Goal: Task Accomplishment & Management: Manage account settings

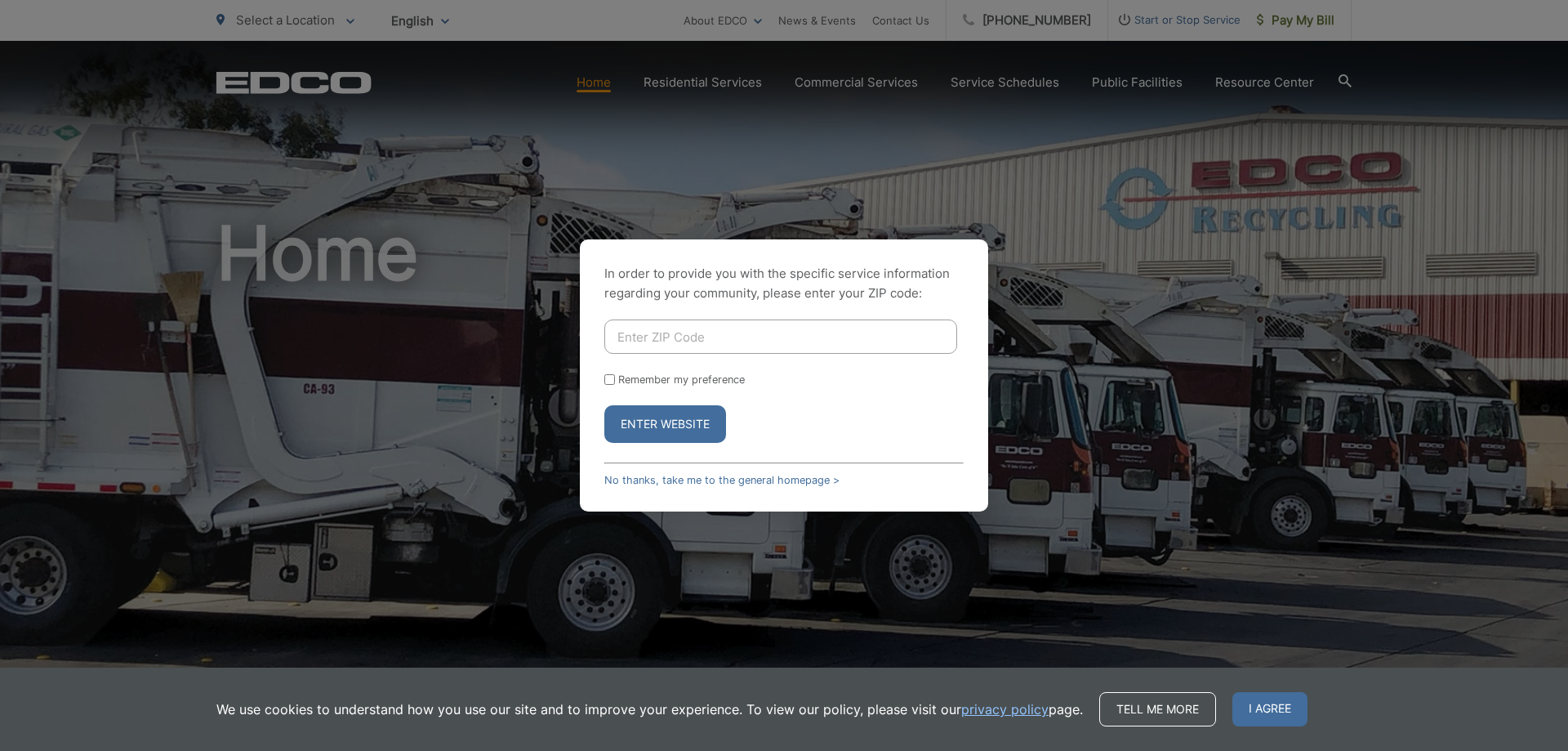
click at [699, 339] on input "Enter ZIP Code" at bounding box center [781, 336] width 353 height 35
type input "92029"
click at [611, 377] on input "Remember my preference" at bounding box center [609, 379] width 10 height 10
checkbox input "true"
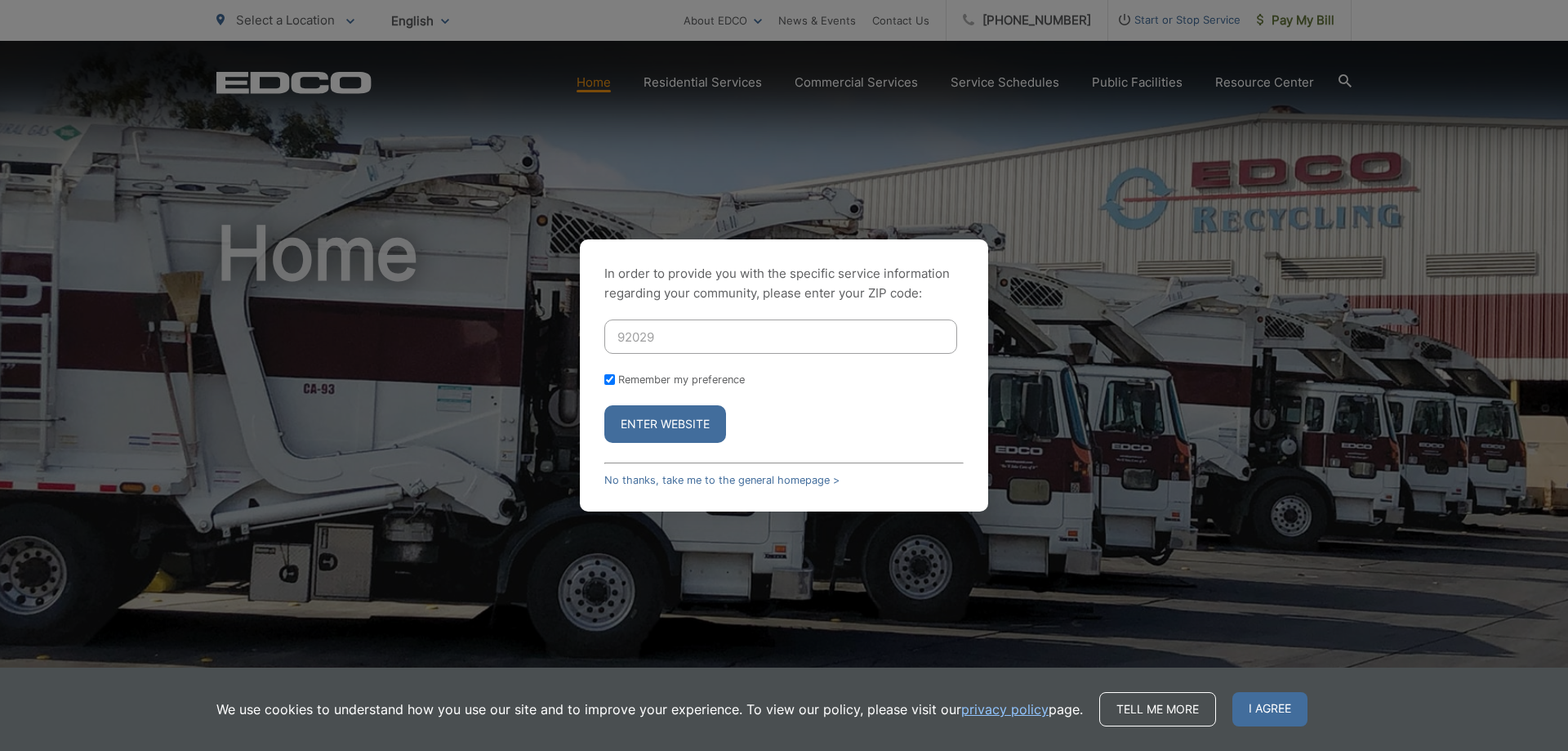
click at [673, 425] on button "Enter Website" at bounding box center [665, 424] width 121 height 37
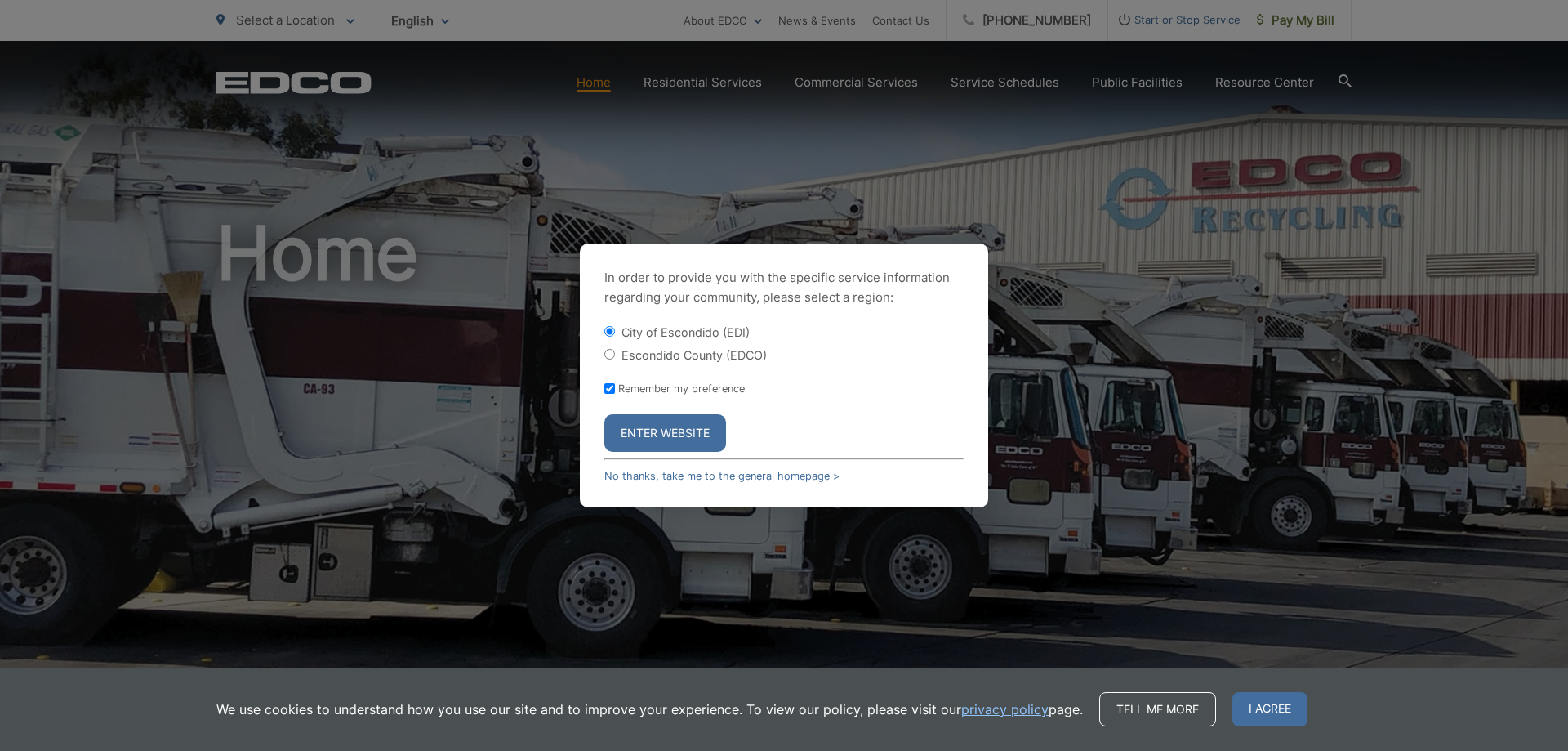
click at [610, 355] on input "Escondido County (EDCO)" at bounding box center [609, 354] width 10 height 10
radio input "true"
click at [664, 431] on button "Enter Website" at bounding box center [665, 432] width 121 height 37
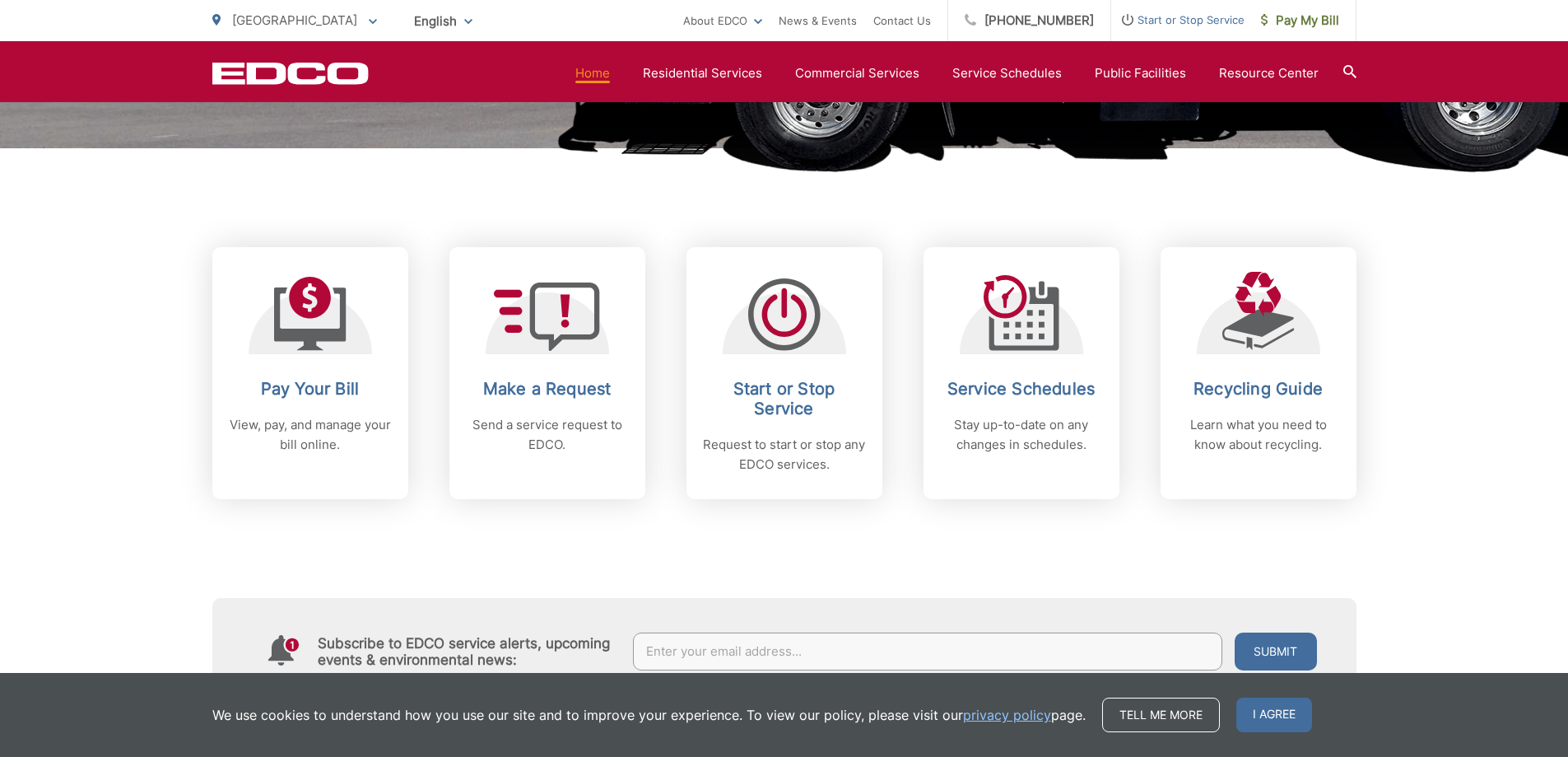
scroll to position [576, 0]
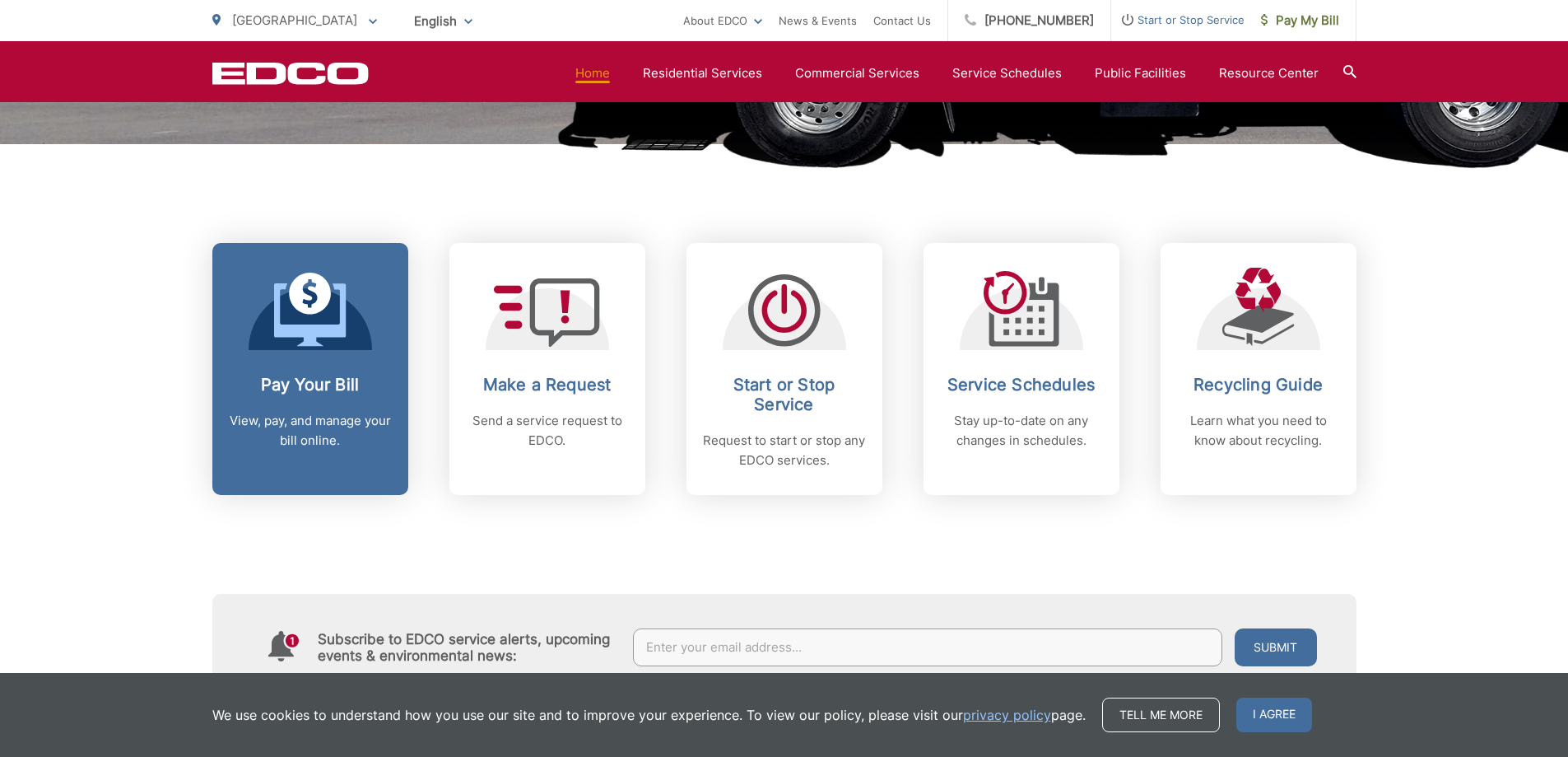
click at [309, 423] on p "View, pay, and manage your bill online." at bounding box center [310, 430] width 163 height 40
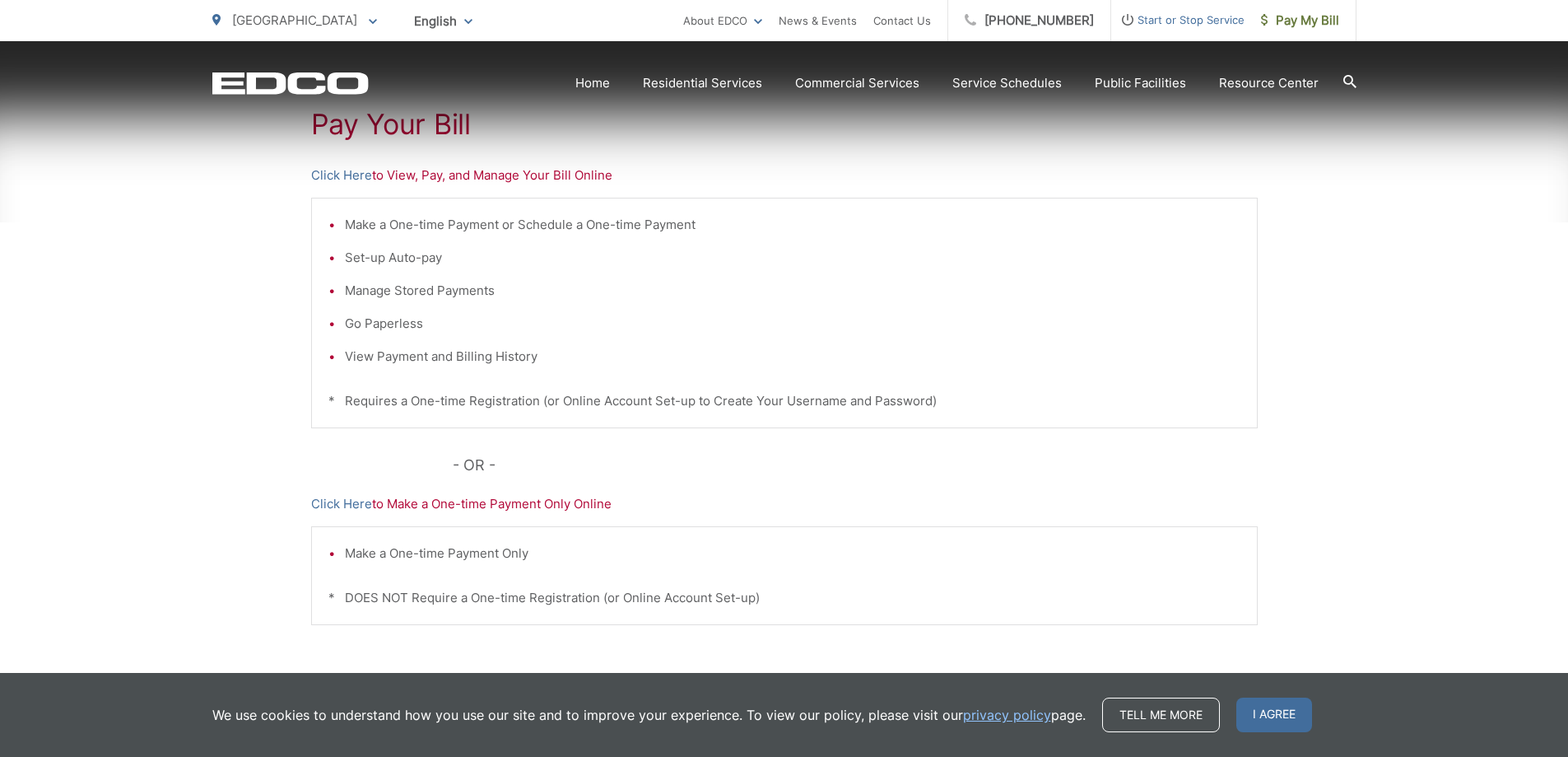
scroll to position [330, 0]
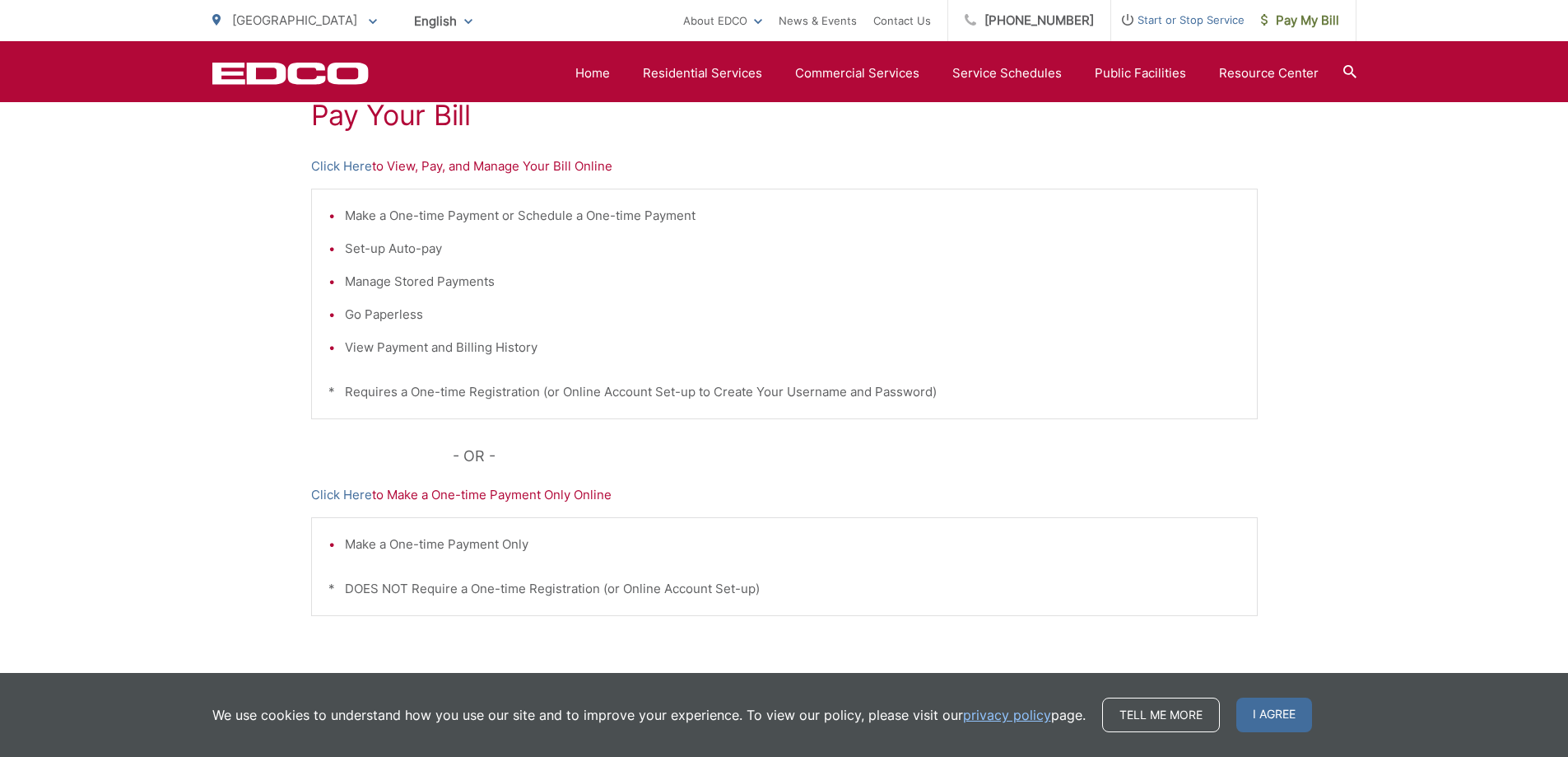
click at [467, 169] on p "Click Here to View, Pay, and Manage Your Bill Online" at bounding box center [785, 166] width 947 height 20
click at [358, 168] on link "Click Here" at bounding box center [342, 166] width 61 height 20
